Goal: Browse casually

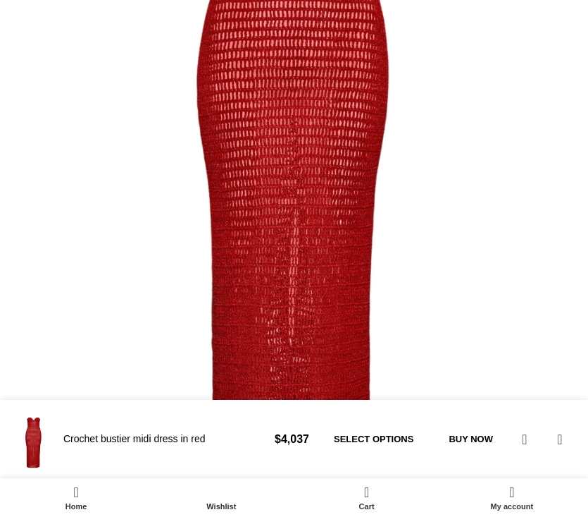
scroll to position [552, 0]
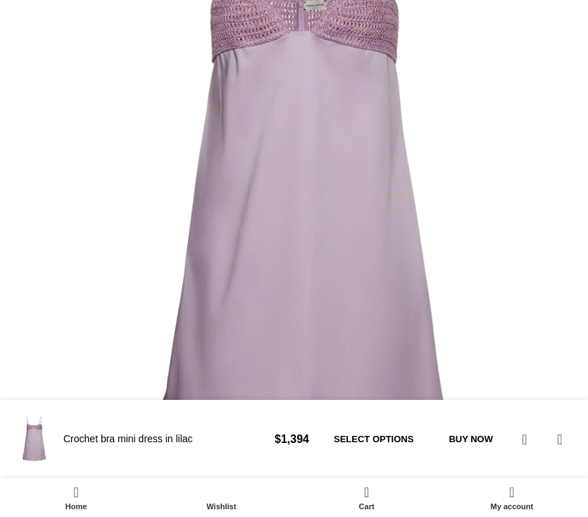
scroll to position [496, 0]
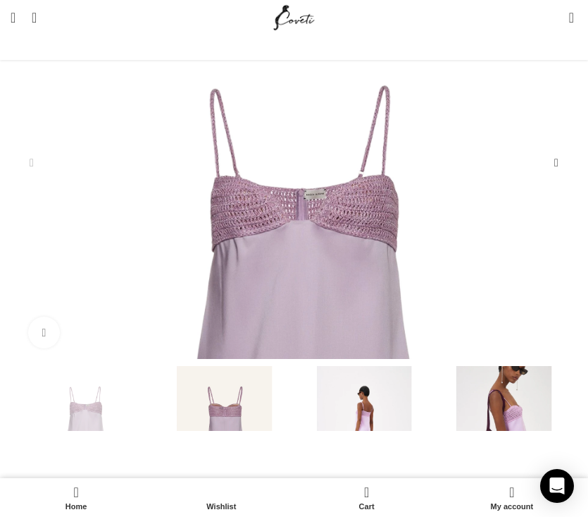
scroll to position [311, 0]
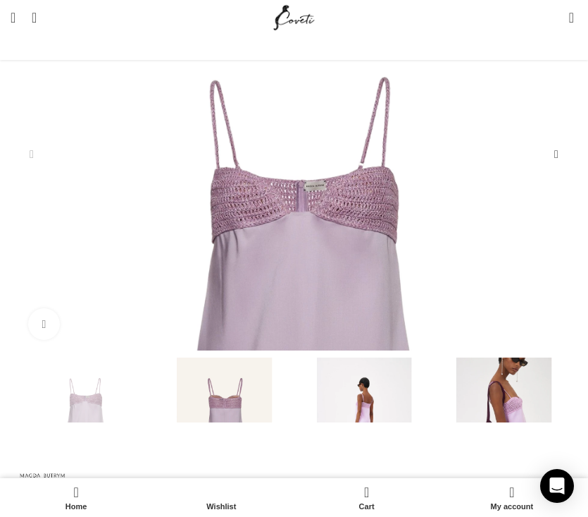
click at [438, 399] on img "4 / 4" at bounding box center [504, 423] width 133 height 133
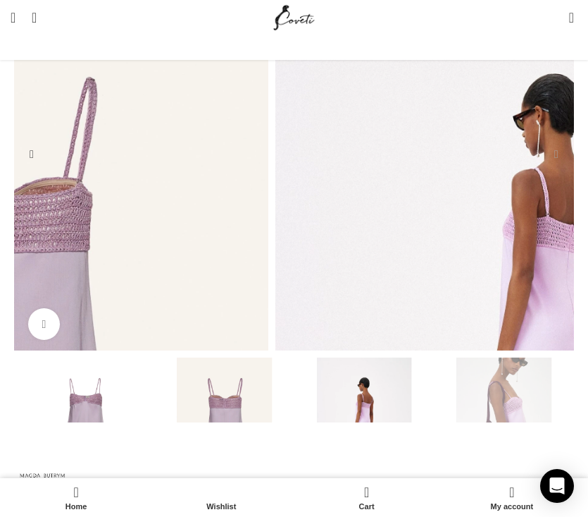
click at [543, 168] on div "Next slide" at bounding box center [557, 154] width 28 height 28
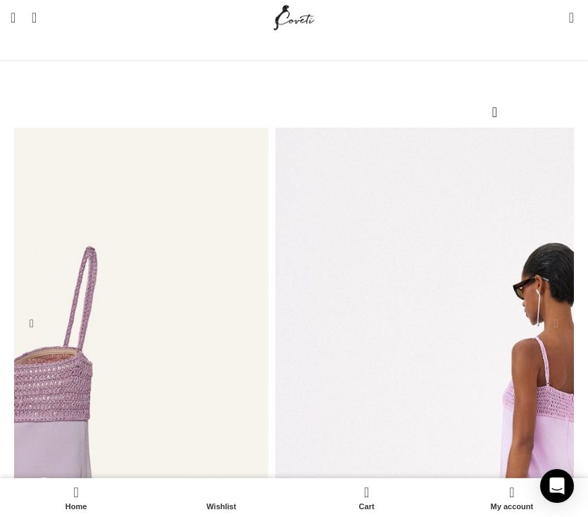
scroll to position [0, 160]
